Goal: Book appointment/travel/reservation

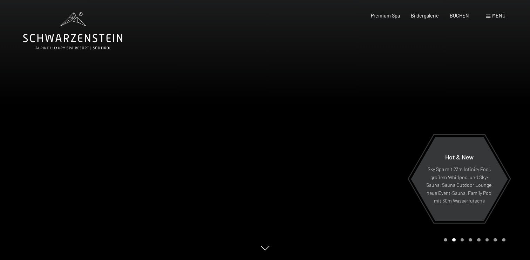
click at [489, 18] on div "Menü" at bounding box center [495, 15] width 19 height 7
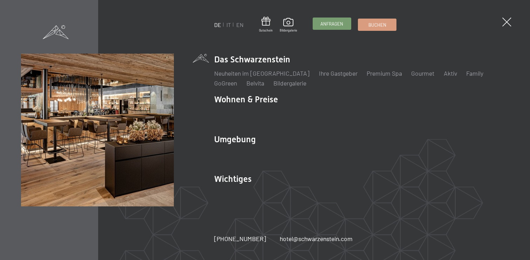
click at [323, 25] on span "Anfragen" at bounding box center [331, 24] width 23 height 6
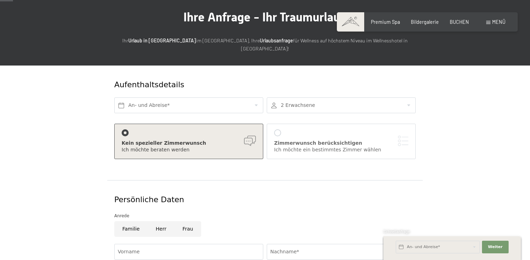
scroll to position [66, 0]
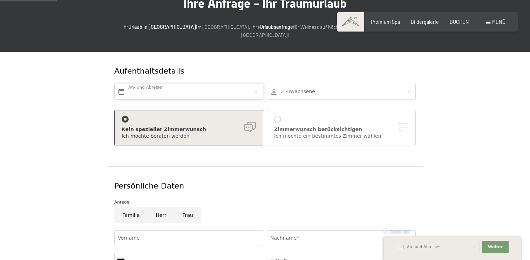
click at [225, 85] on input "text" at bounding box center [188, 92] width 149 height 16
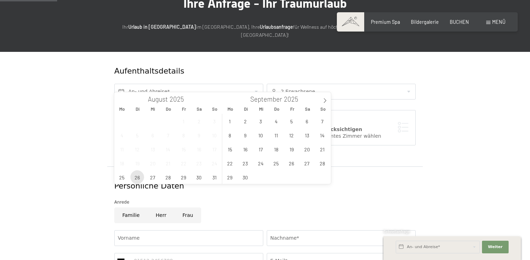
click at [140, 178] on span "26" at bounding box center [137, 177] width 14 height 14
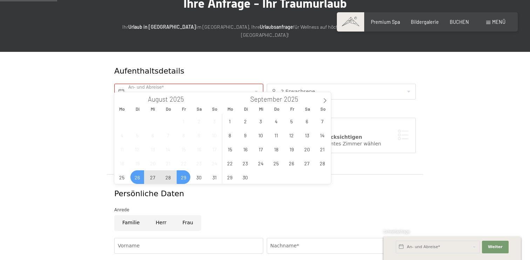
click at [183, 180] on span "29" at bounding box center [184, 177] width 14 height 14
type input "Di. 26.08.2025 - Fr. 29.08.2025"
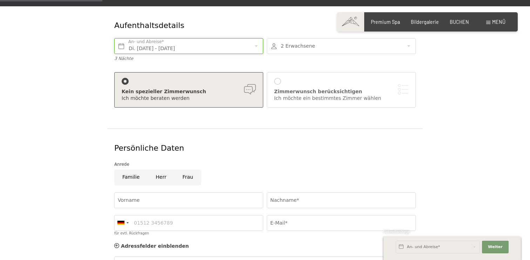
scroll to position [119, 0]
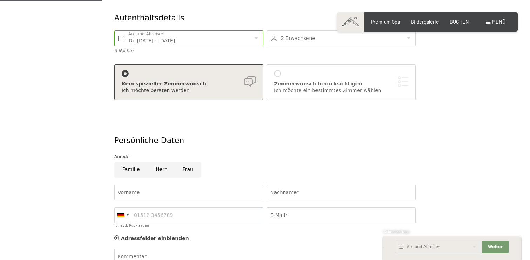
click at [139, 162] on input "Familie" at bounding box center [130, 170] width 33 height 16
radio input "true"
click at [141, 186] on input "Vorname" at bounding box center [188, 193] width 149 height 16
type input "Stephanie"
type input "Roos"
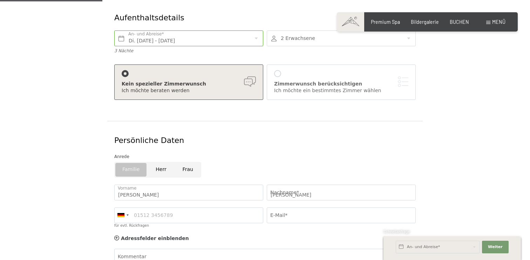
type input "2027441716"
type input "stephanie.roos@gmail.com"
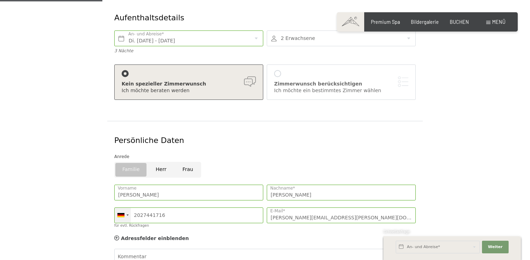
click at [127, 209] on div at bounding box center [123, 215] width 16 height 15
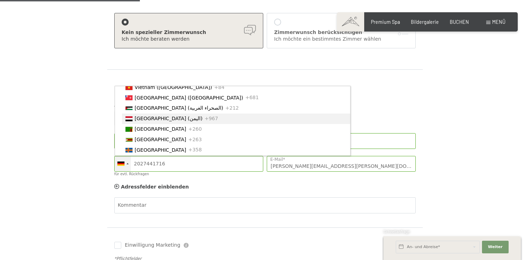
scroll to position [2519, 0]
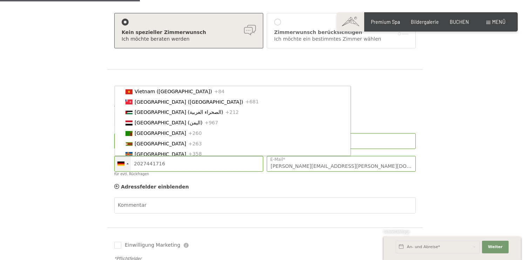
click at [159, 32] on span "[GEOGRAPHIC_DATA]" at bounding box center [160, 29] width 51 height 6
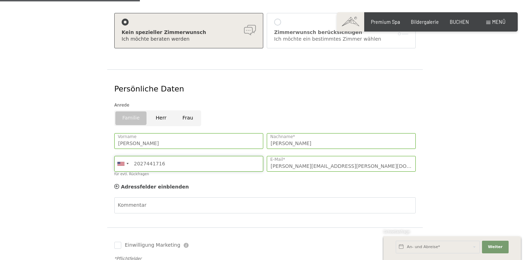
click at [135, 157] on input "2027441716" at bounding box center [188, 164] width 149 height 16
click at [78, 208] on form "Aufenthaltsdetails Di. 26.08.2025 - Fr. 29.08.2025 An- und Abreise* 3 Nächte 2 …" at bounding box center [264, 122] width 421 height 351
click at [146, 206] on textarea "Kommentar" at bounding box center [264, 222] width 301 height 32
click at [100, 205] on form "Aufenthaltsdetails Di. 26.08.2025 - Fr. 29.08.2025 An- und Abreise* 3 Nächte 2 …" at bounding box center [264, 122] width 421 height 351
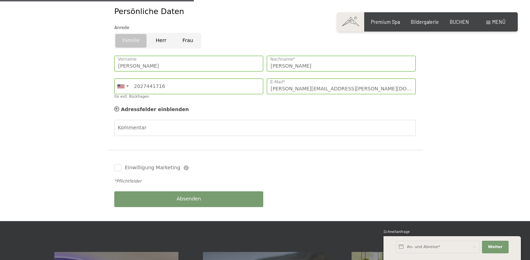
scroll to position [283, 0]
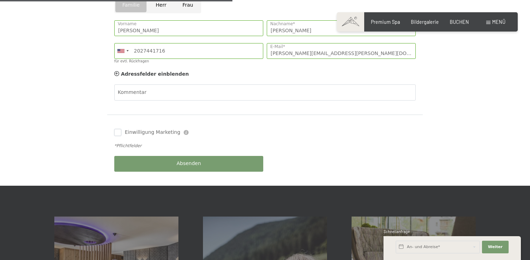
click at [119, 129] on input "Einwilligung Marketing" at bounding box center [117, 132] width 7 height 7
checkbox input "true"
click at [156, 156] on button "Absenden" at bounding box center [188, 164] width 149 height 16
